Goal: Find specific page/section: Find specific page/section

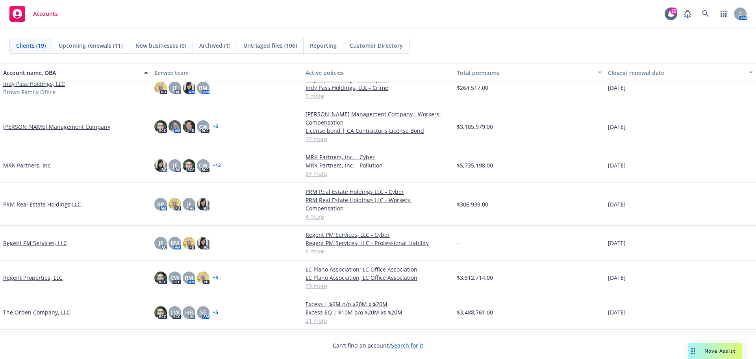
scroll to position [383, 0]
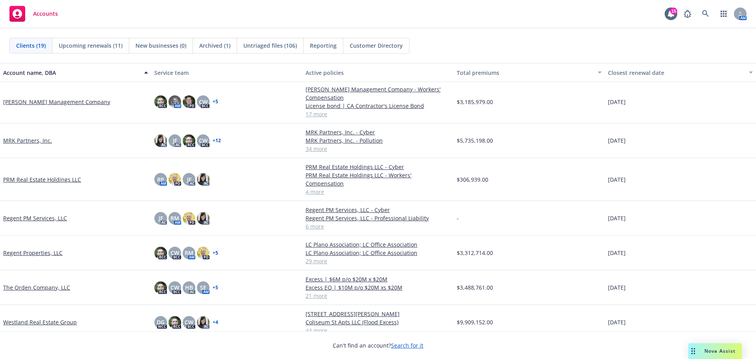
click at [41, 318] on link "Westland Real Estate Group" at bounding box center [40, 322] width 74 height 8
